Goal: Use online tool/utility: Utilize a website feature to perform a specific function

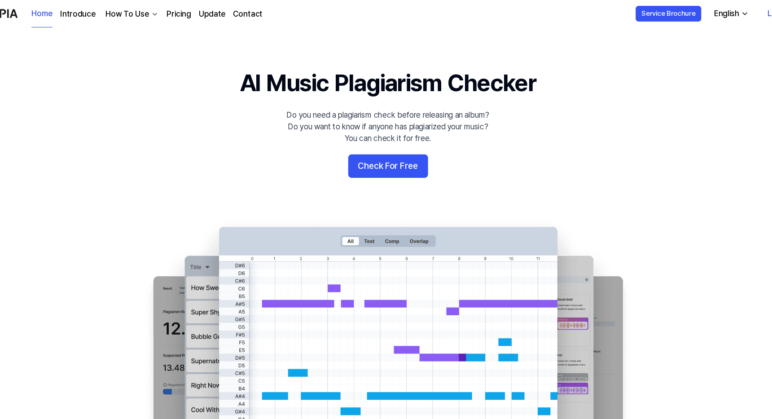
click at [474, 129] on 배너 "AI Music Plagiarism Checker Do you need a plagiarism check before releasing an …" at bounding box center [386, 224] width 646 height 326
click at [349, 153] on button "Check For Free" at bounding box center [385, 152] width 73 height 22
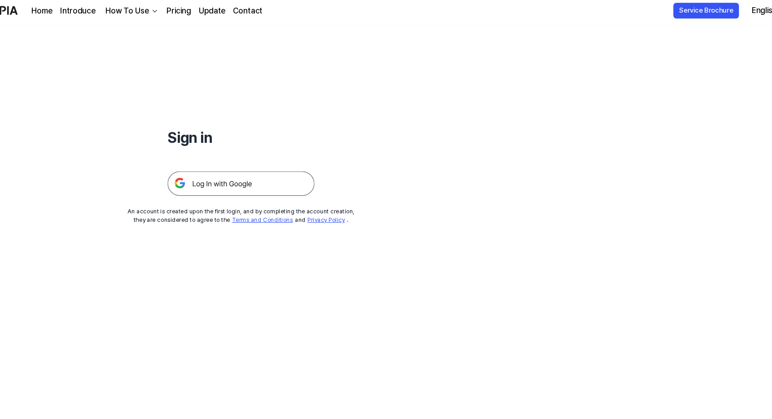
scroll to position [26, 0]
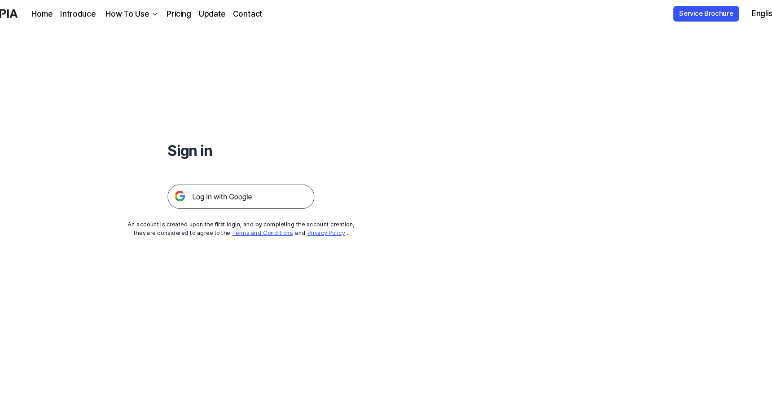
click at [390, 153] on div "Sign in An account is created upon the first login, and by completing the accou…" at bounding box center [251, 108] width 502 height 218
click at [260, 179] on img at bounding box center [251, 180] width 135 height 22
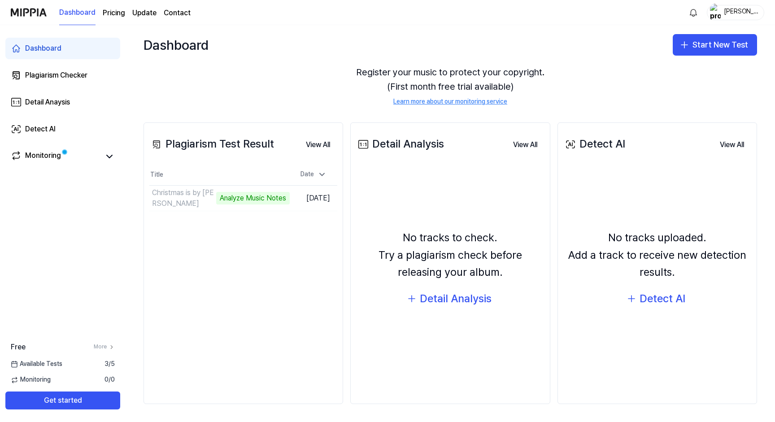
scroll to position [48, 0]
click at [703, 49] on button "Start New Test" at bounding box center [715, 45] width 84 height 22
click at [695, 66] on div "Plagiarism test" at bounding box center [690, 69] width 41 height 9
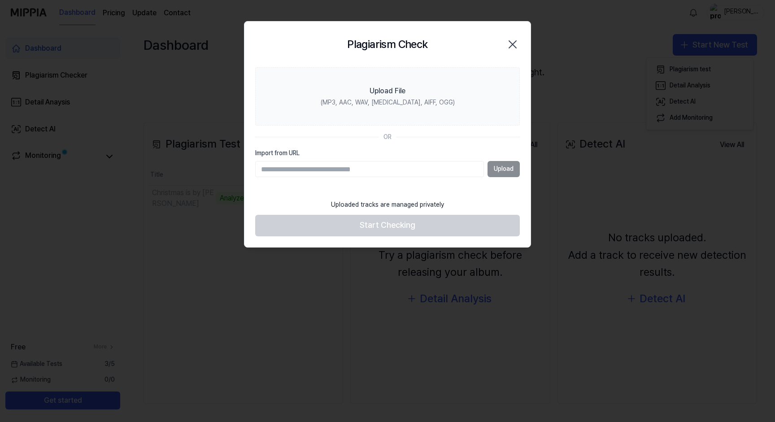
click at [510, 43] on icon "button" at bounding box center [513, 44] width 14 height 14
